Goal: Information Seeking & Learning: Learn about a topic

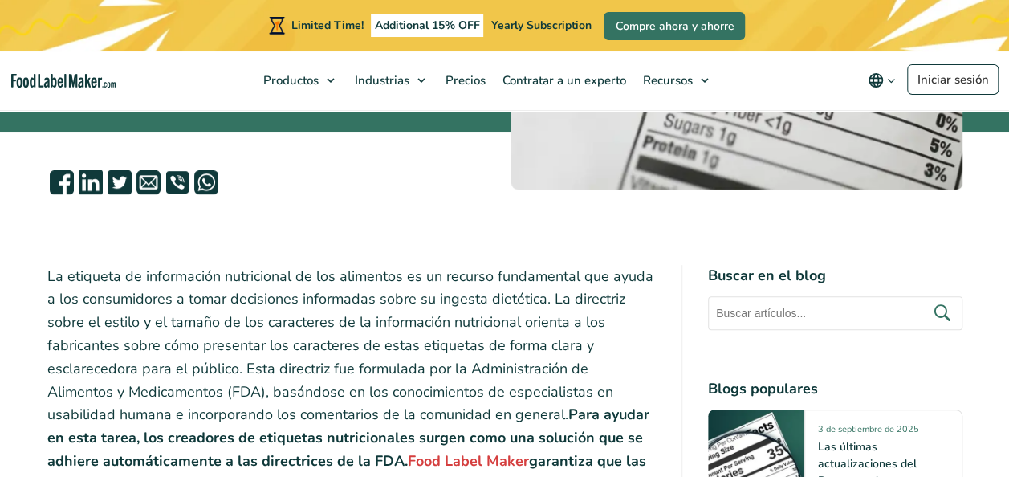
scroll to position [482, 0]
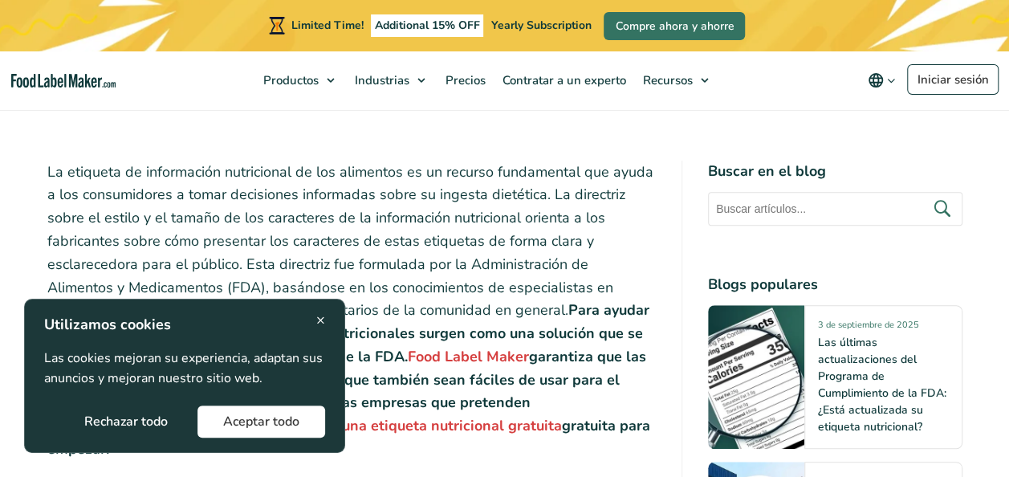
click at [320, 315] on span "×" at bounding box center [320, 320] width 9 height 22
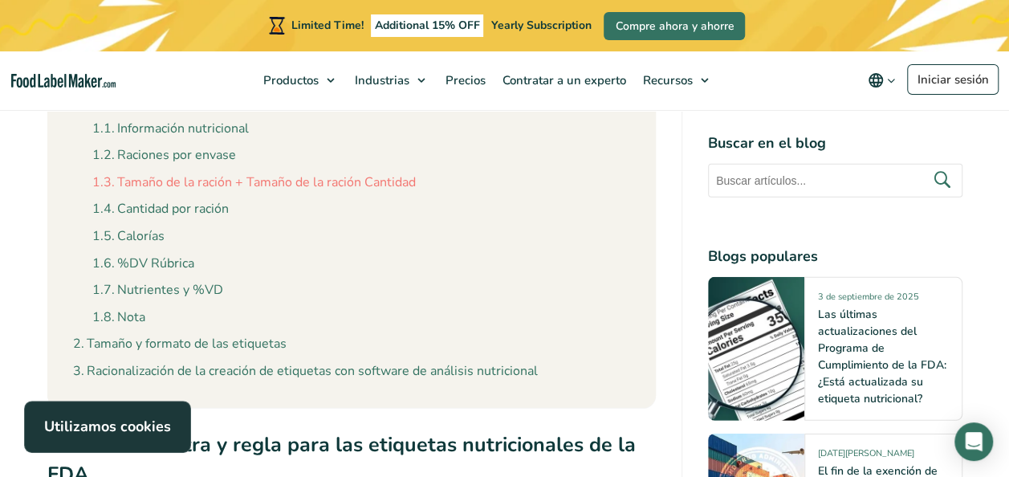
scroll to position [2248, 0]
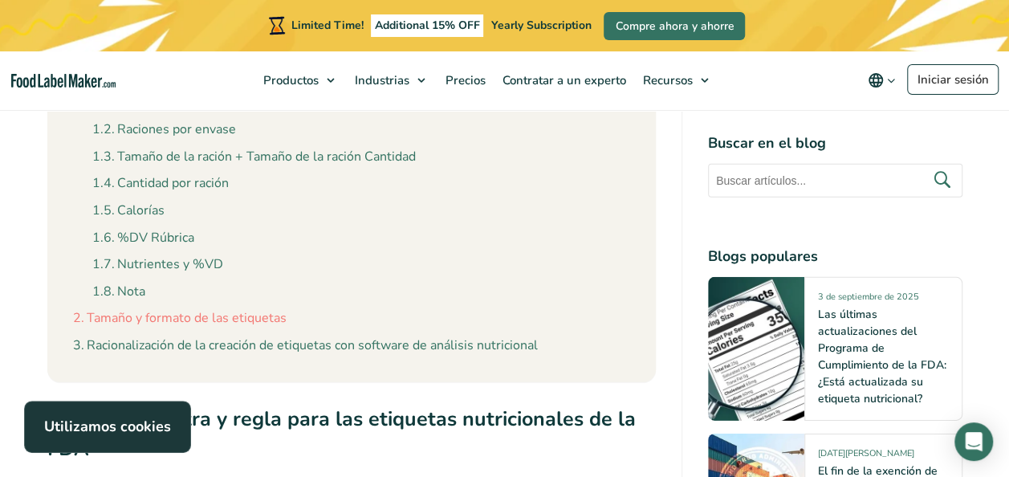
click at [227, 308] on link "Tamaño y formato de las etiquetas" at bounding box center [180, 318] width 214 height 21
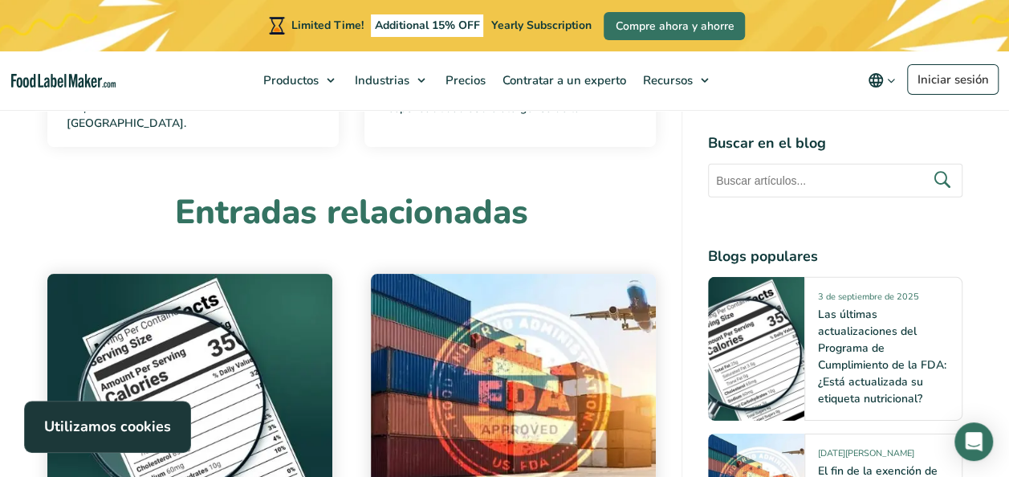
scroll to position [8886, 0]
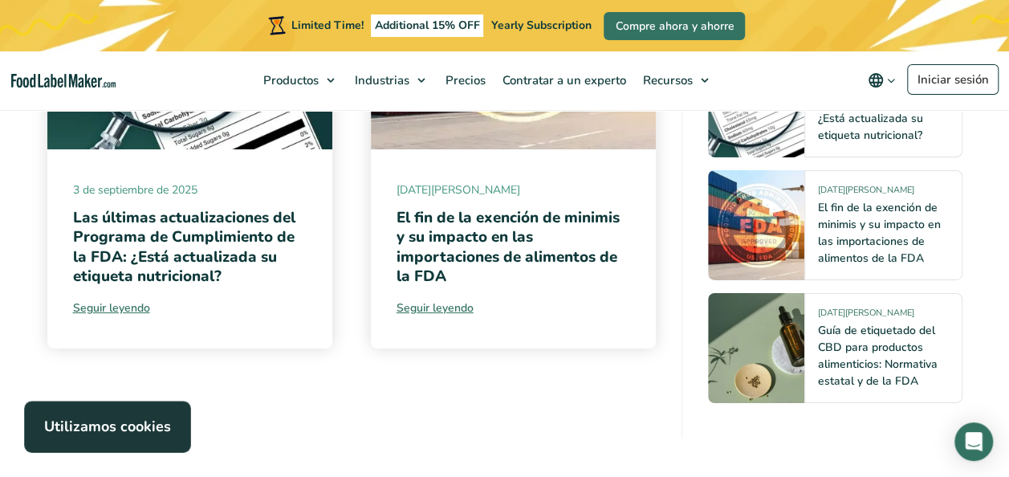
scroll to position [2248, 0]
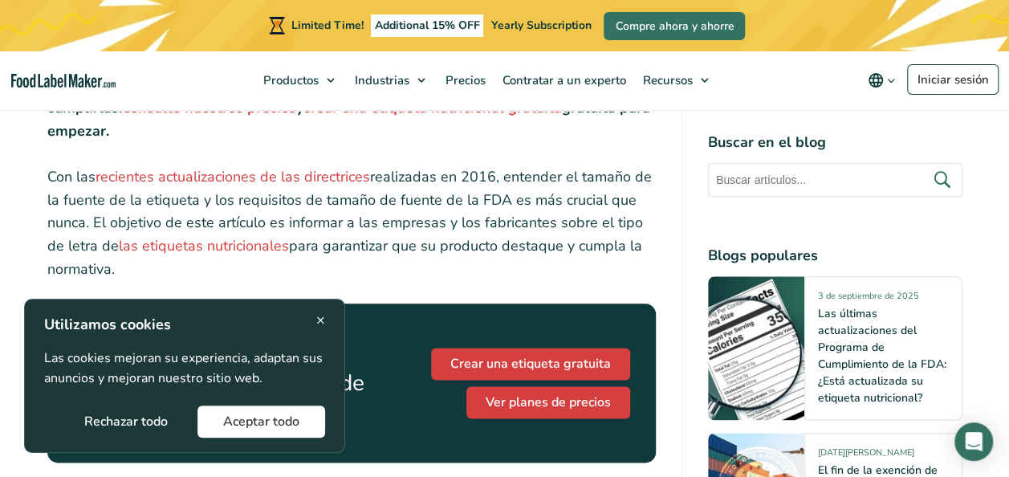
scroll to position [1124, 0]
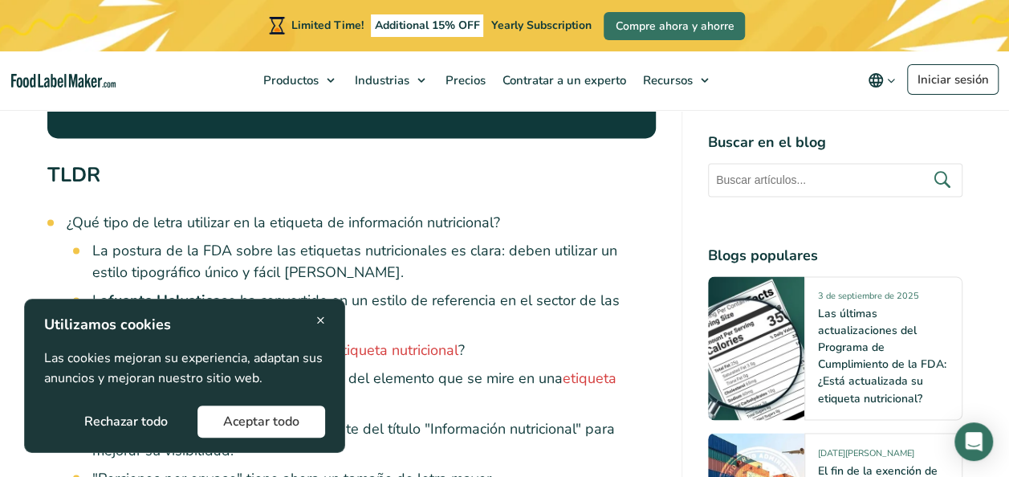
click at [316, 320] on span "×" at bounding box center [320, 320] width 9 height 22
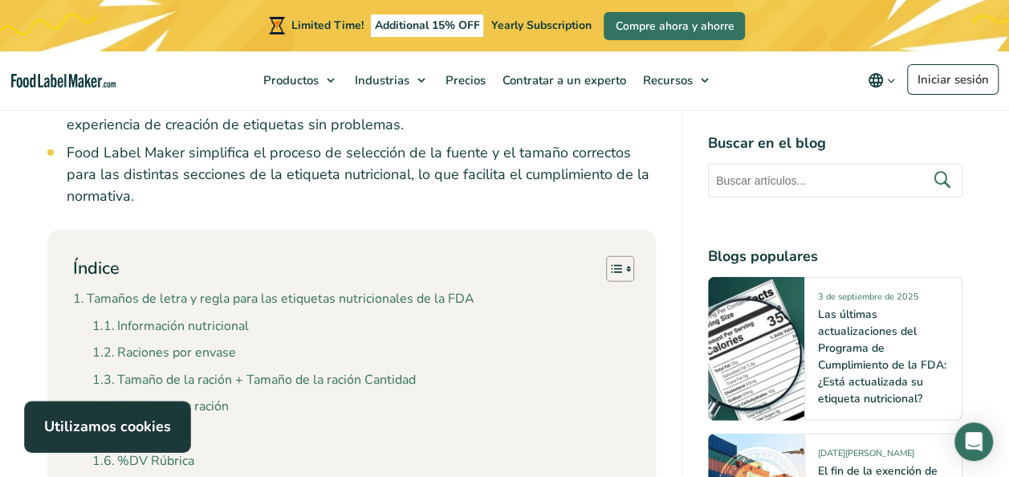
scroll to position [2007, 0]
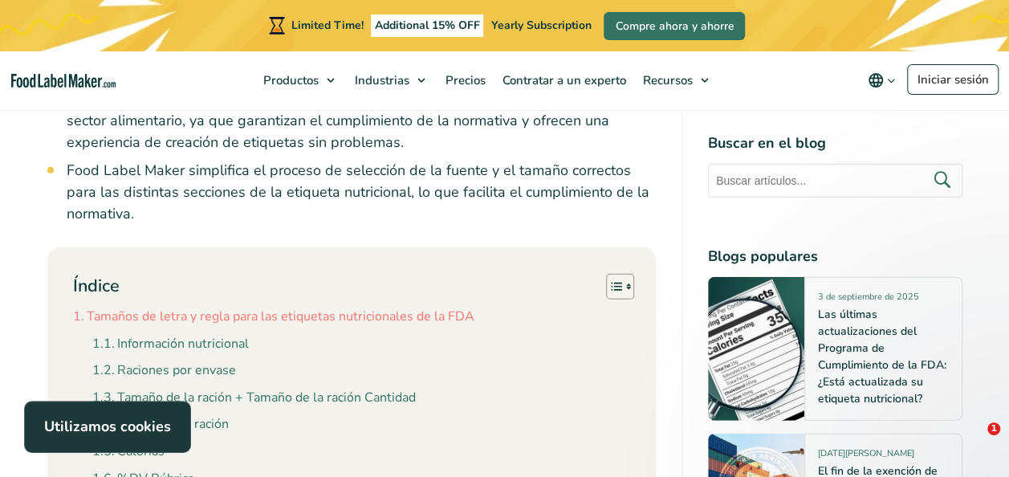
click at [173, 307] on link "Tamaños de letra y regla para las etiquetas nutricionales de la FDA" at bounding box center [273, 317] width 401 height 21
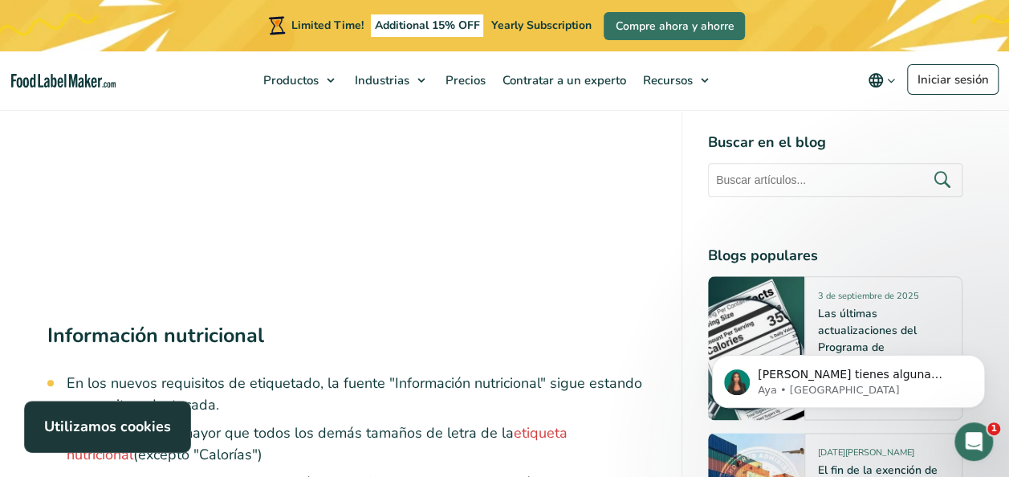
scroll to position [3805, 0]
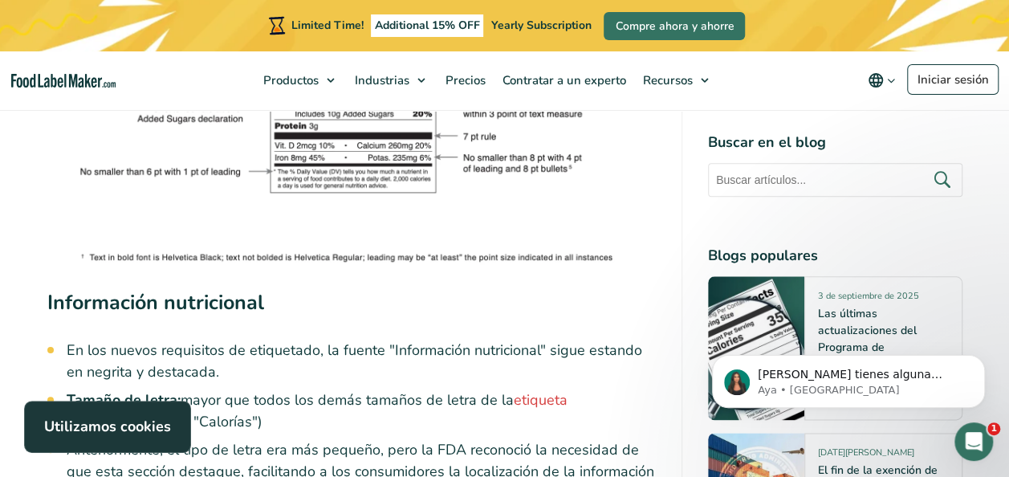
scroll to position [2007, 0]
